Goal: Information Seeking & Learning: Learn about a topic

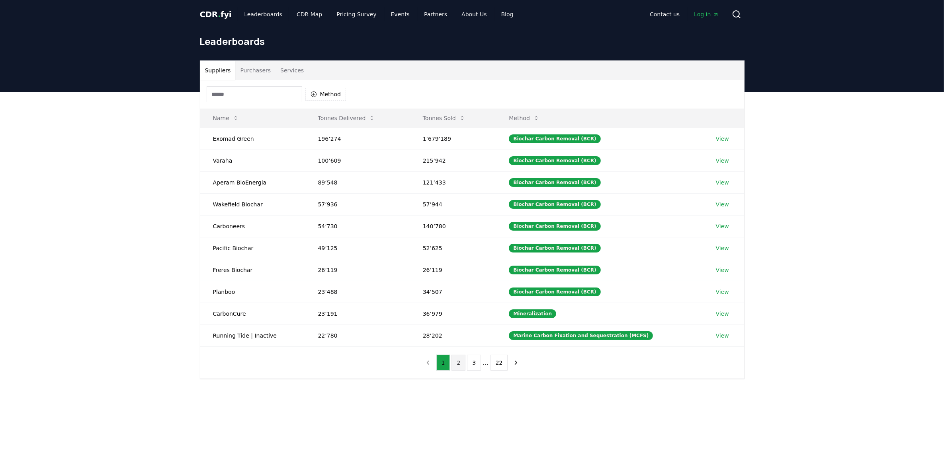
click at [459, 367] on button "2" at bounding box center [458, 363] width 14 height 16
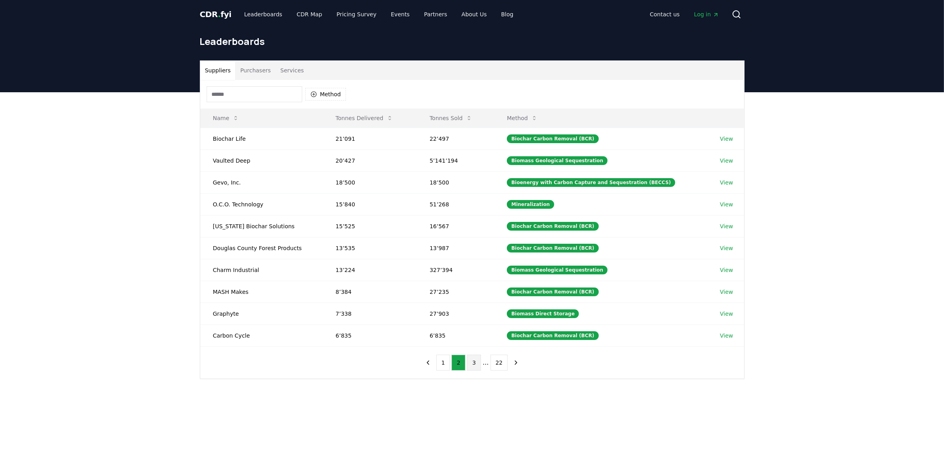
click at [472, 371] on button "3" at bounding box center [474, 363] width 14 height 16
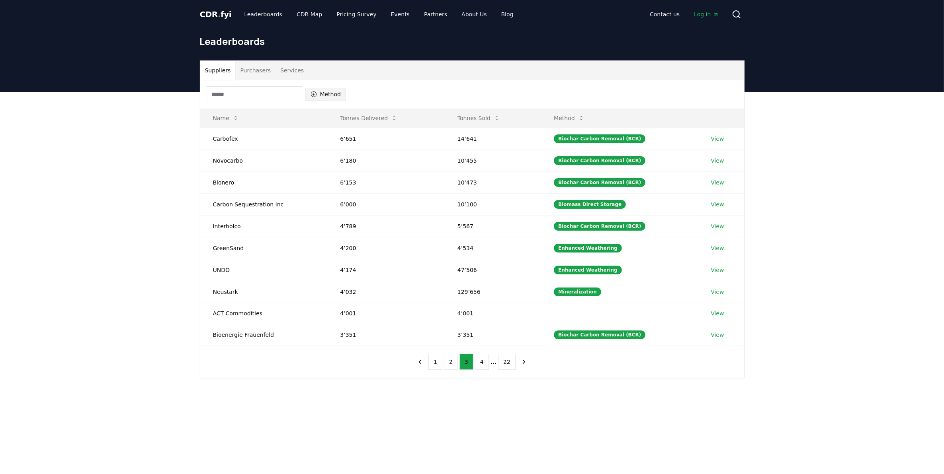
click at [323, 92] on button "Method" at bounding box center [325, 94] width 41 height 13
click at [347, 125] on span "Enhanced Weathering" at bounding box center [347, 117] width 54 height 16
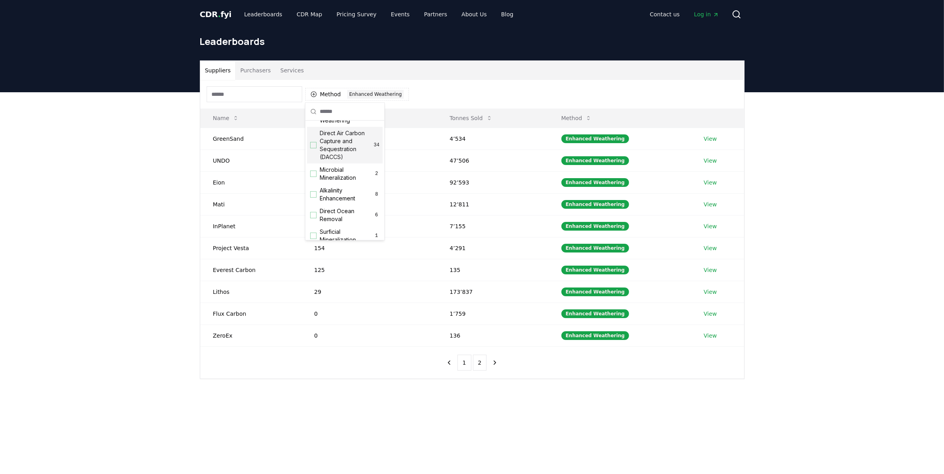
click at [689, 445] on main "Suppliers Purchasers Services Method 1 Enhanced Weathering Name Tonnes Delivere…" at bounding box center [472, 329] width 944 height 474
click at [231, 139] on td "GreenSand" at bounding box center [251, 139] width 102 height 22
click at [707, 140] on link "View" at bounding box center [709, 139] width 13 height 8
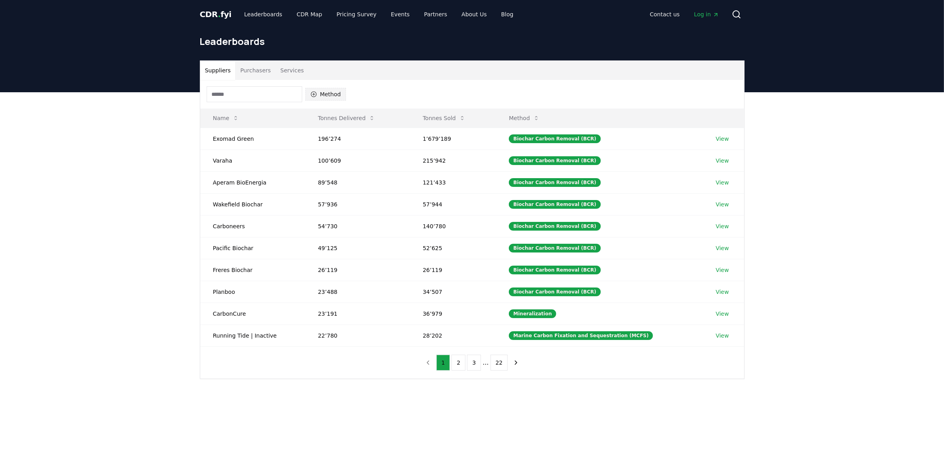
click at [329, 94] on button "Method" at bounding box center [325, 94] width 41 height 13
click at [336, 140] on span "Enhanced Weathering" at bounding box center [347, 132] width 54 height 16
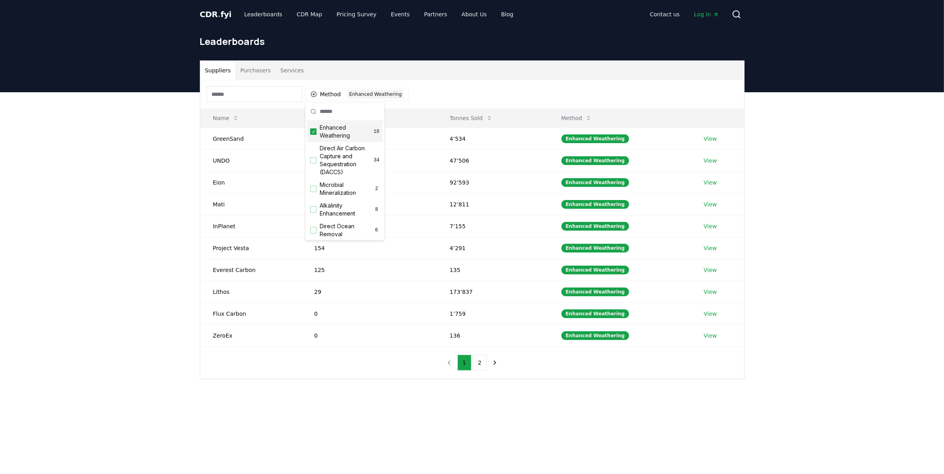
click at [919, 190] on div "Suppliers Purchasers Services Method 1 Enhanced Weathering Name Tonnes Delivere…" at bounding box center [472, 251] width 944 height 319
click at [264, 94] on input at bounding box center [255, 94] width 96 height 16
click at [309, 92] on button "Method 1 Enhanced Weathering" at bounding box center [357, 94] width 104 height 13
click at [340, 94] on button "Method 1 Enhanced Weathering" at bounding box center [357, 94] width 104 height 13
click at [375, 93] on div "Enhanced Weathering" at bounding box center [375, 94] width 57 height 9
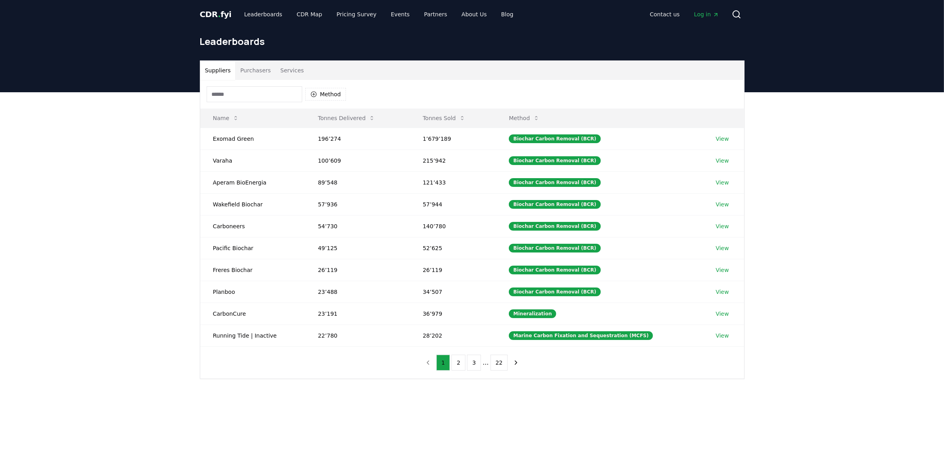
click at [256, 92] on input at bounding box center [255, 94] width 96 height 16
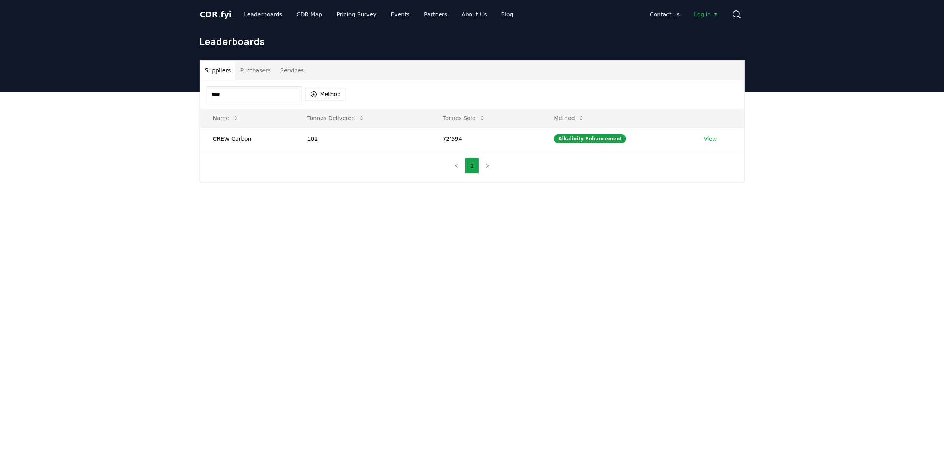
type input "****"
click at [713, 142] on link "View" at bounding box center [710, 139] width 13 height 8
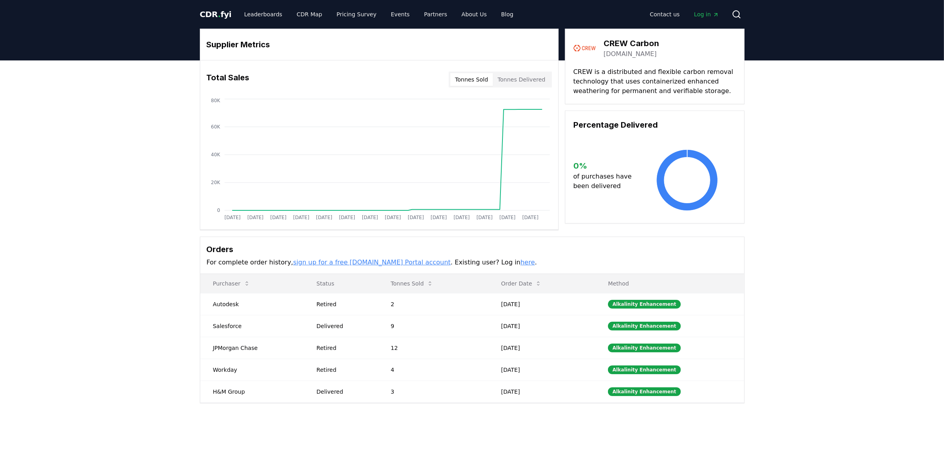
click at [633, 53] on link "[DOMAIN_NAME]" at bounding box center [629, 54] width 53 height 10
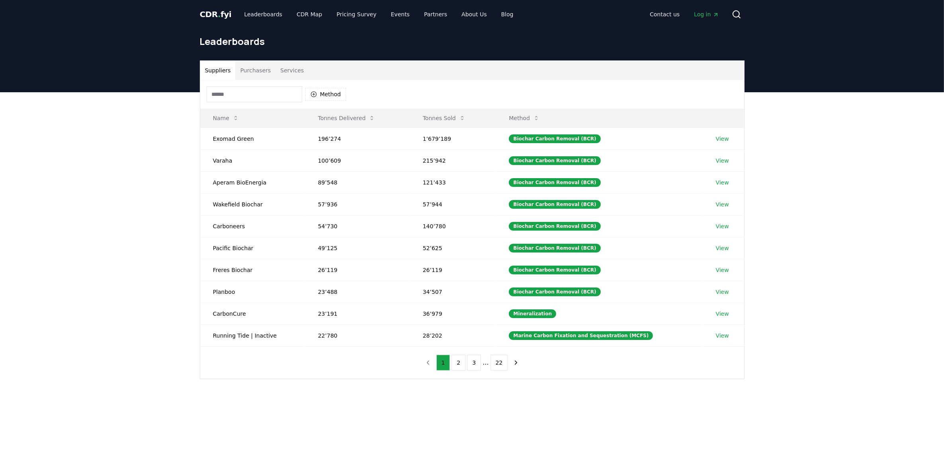
click at [224, 86] on input at bounding box center [255, 94] width 96 height 16
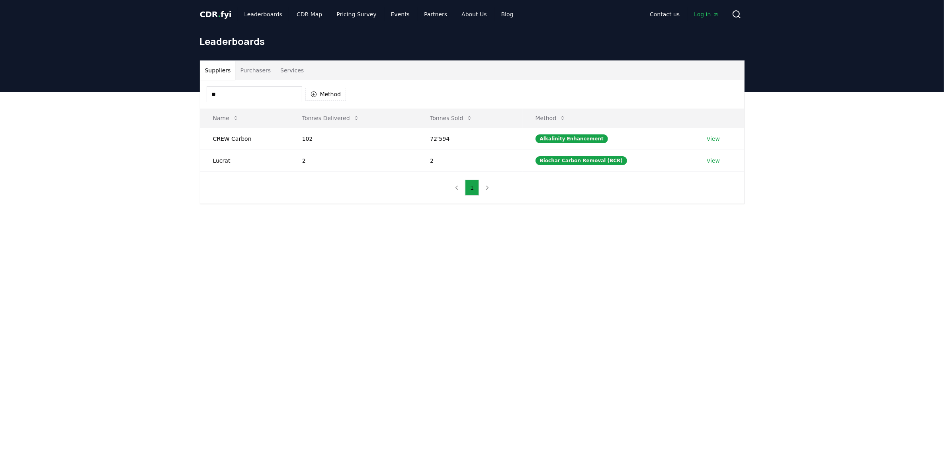
type input "*"
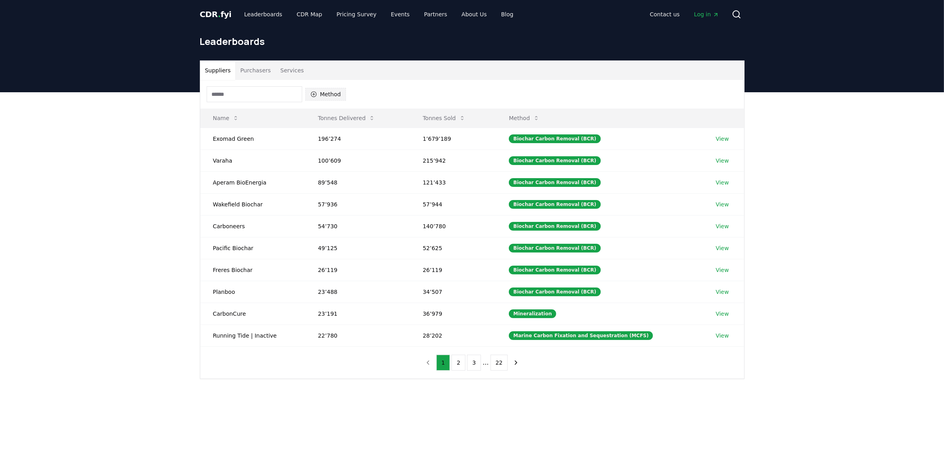
click at [330, 90] on button "Method" at bounding box center [325, 94] width 41 height 13
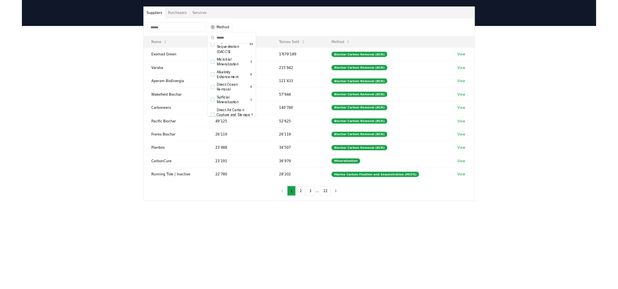
scroll to position [164, 0]
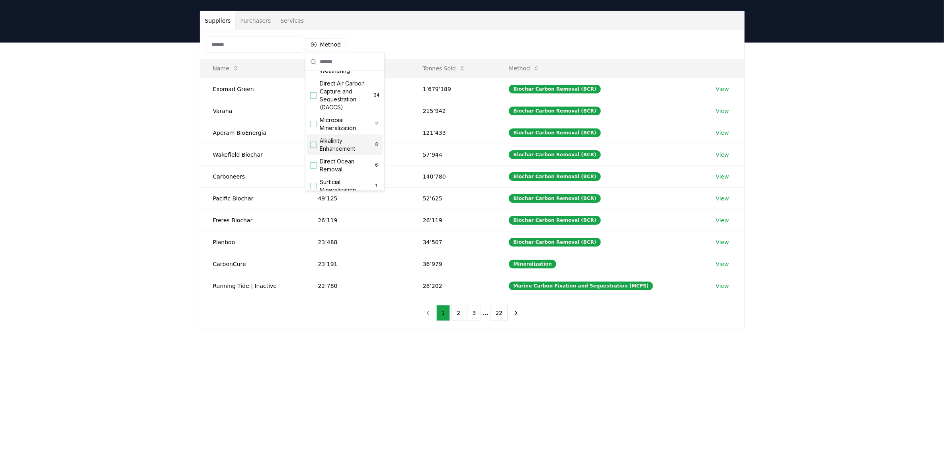
click at [329, 153] on span "Alkalinity Enhancement" at bounding box center [347, 145] width 54 height 16
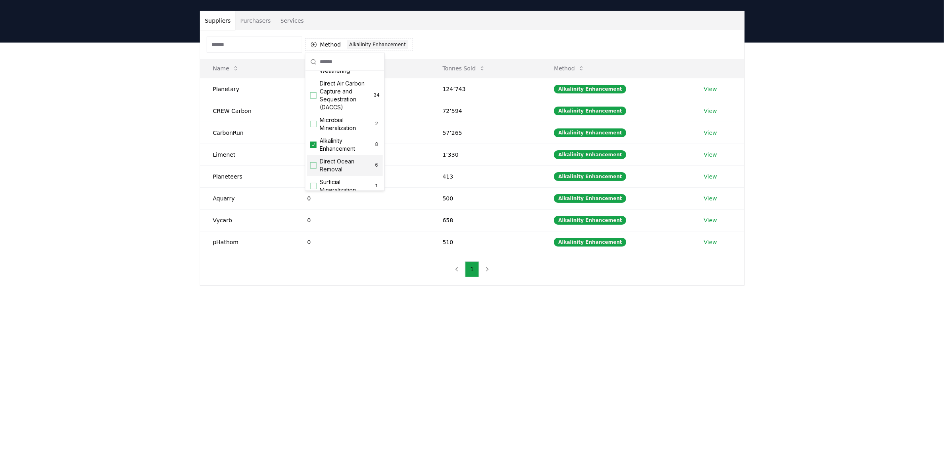
click at [505, 342] on main "Suppliers Purchasers Services Method 1 Alkalinity Enhancement Name Tonnes Deliv…" at bounding box center [472, 280] width 944 height 474
